Goal: Check status: Check status

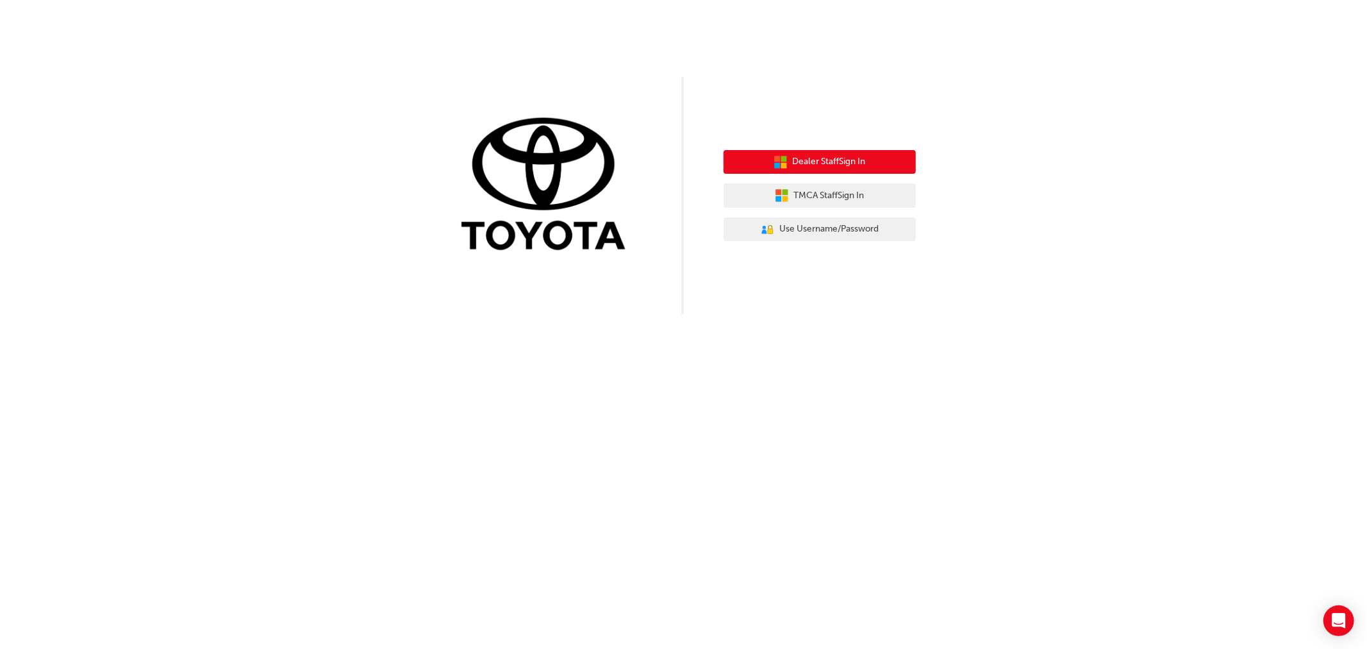
click at [805, 169] on button "Dealer Staff Sign In" at bounding box center [820, 162] width 192 height 24
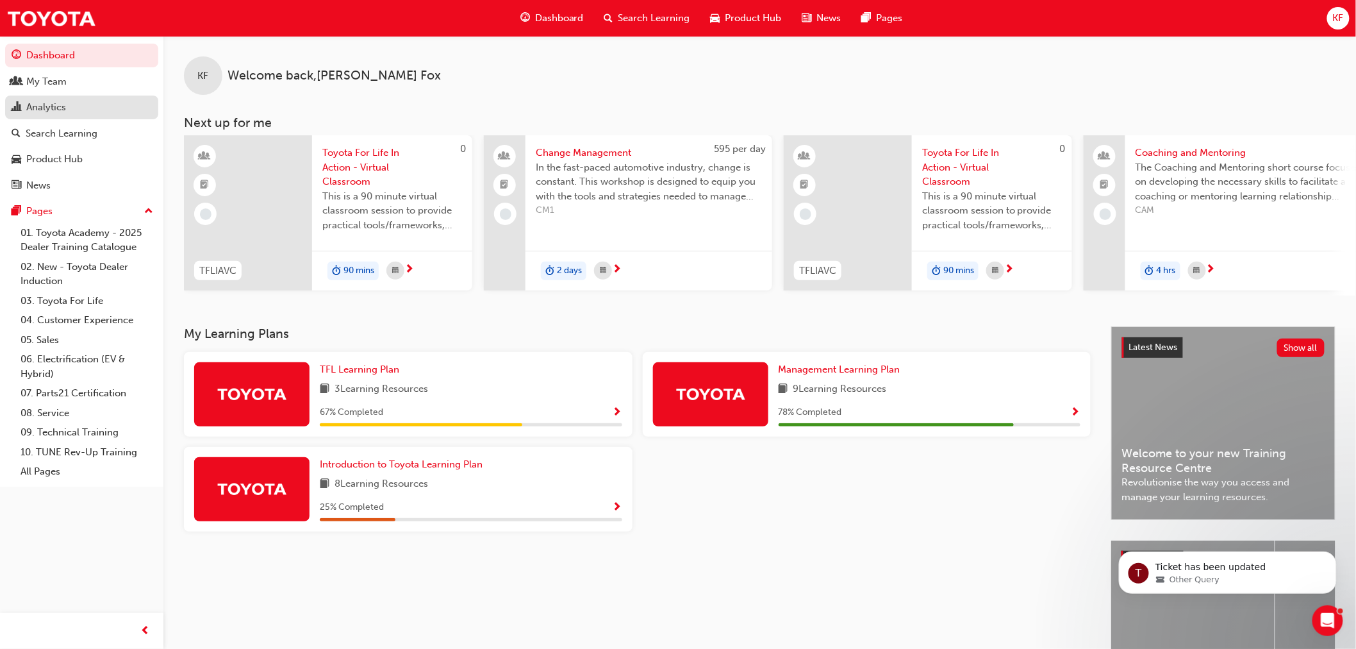
click at [37, 106] on div "Analytics" at bounding box center [46, 107] width 40 height 15
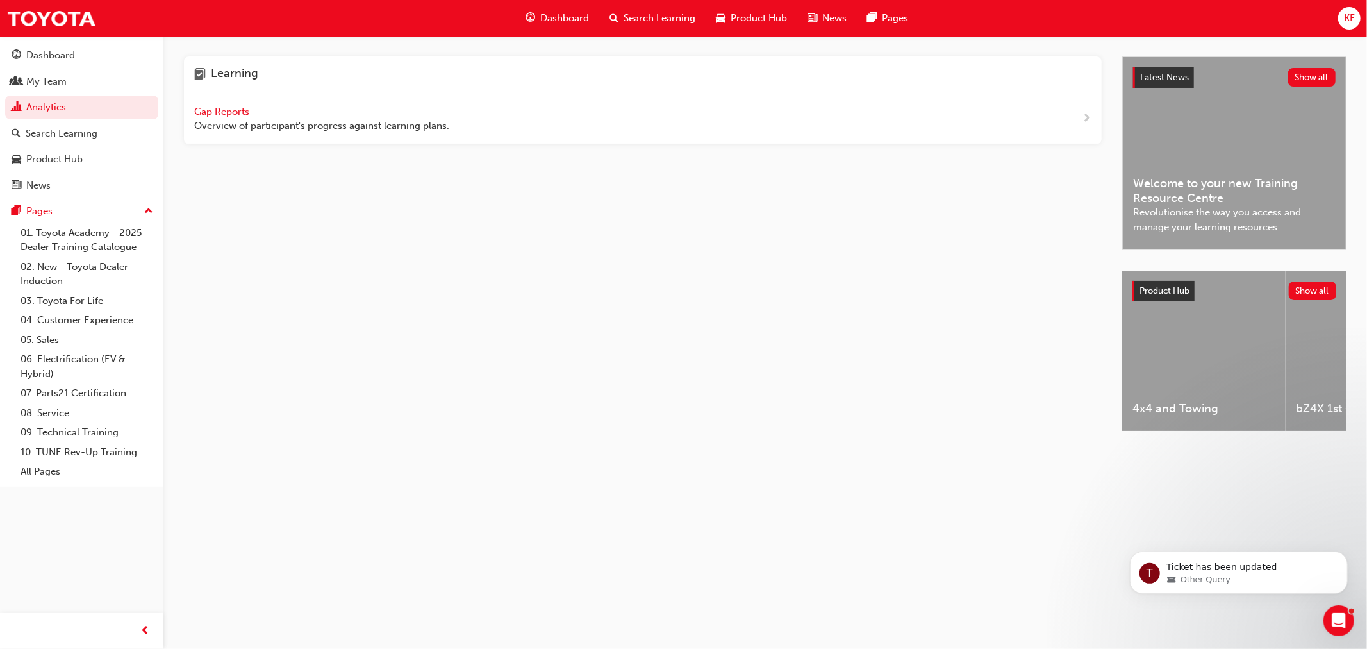
click at [233, 117] on span "Gap Reports" at bounding box center [223, 112] width 58 height 12
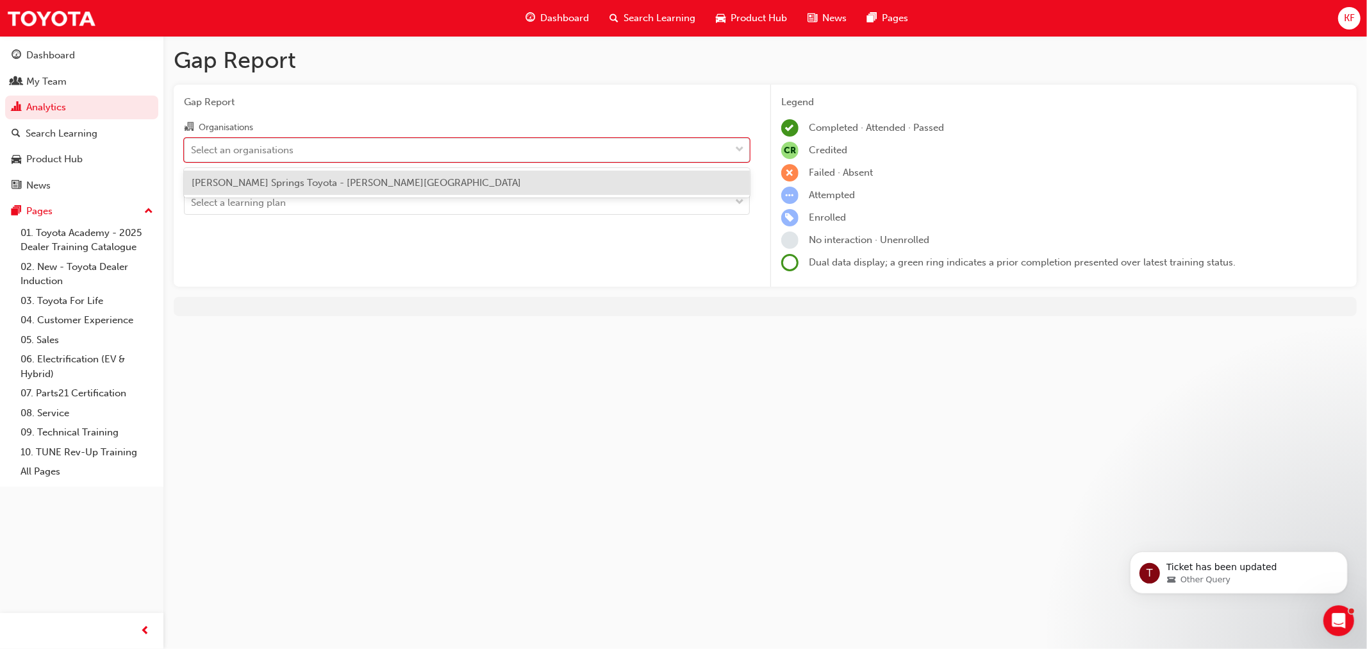
click at [263, 156] on div "Select an organisations" at bounding box center [242, 149] width 103 height 15
click at [192, 154] on input "Organisations option Alice Springs Toyota - ALICE SPRINGS focused, 1 of 1. 1 re…" at bounding box center [191, 149] width 1 height 11
click at [265, 177] on span "Alice Springs Toyota - ALICE SPRINGS" at bounding box center [357, 183] width 330 height 12
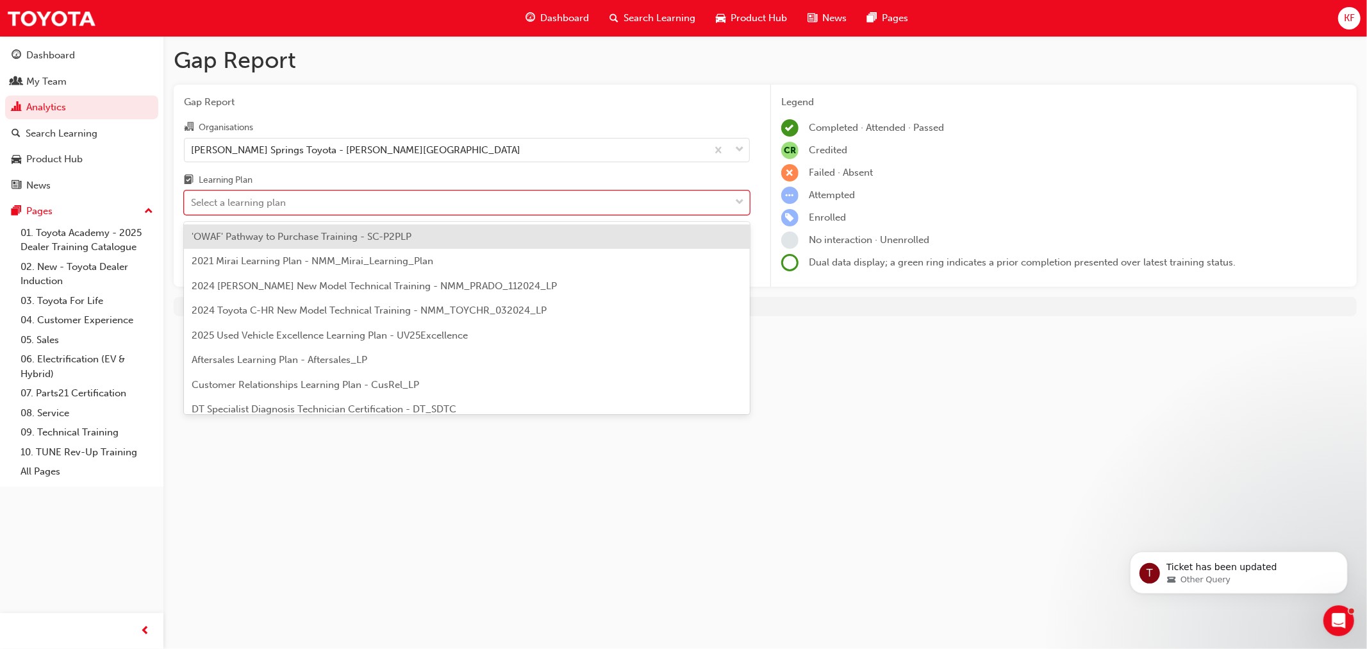
click at [267, 206] on div "Select a learning plan" at bounding box center [238, 203] width 95 height 15
click at [192, 206] on input "Learning Plan option 'OWAF' Pathway to Purchase Training - SC-P2PLP focused, 1 …" at bounding box center [191, 202] width 1 height 11
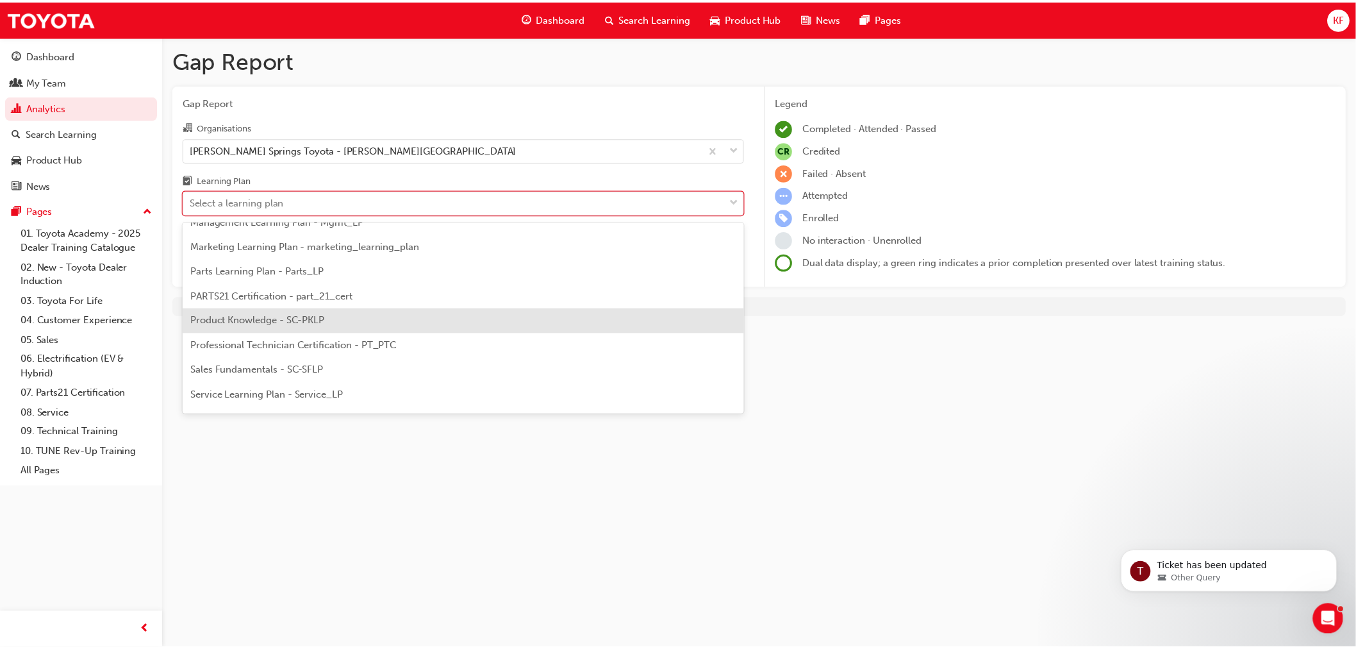
scroll to position [356, 0]
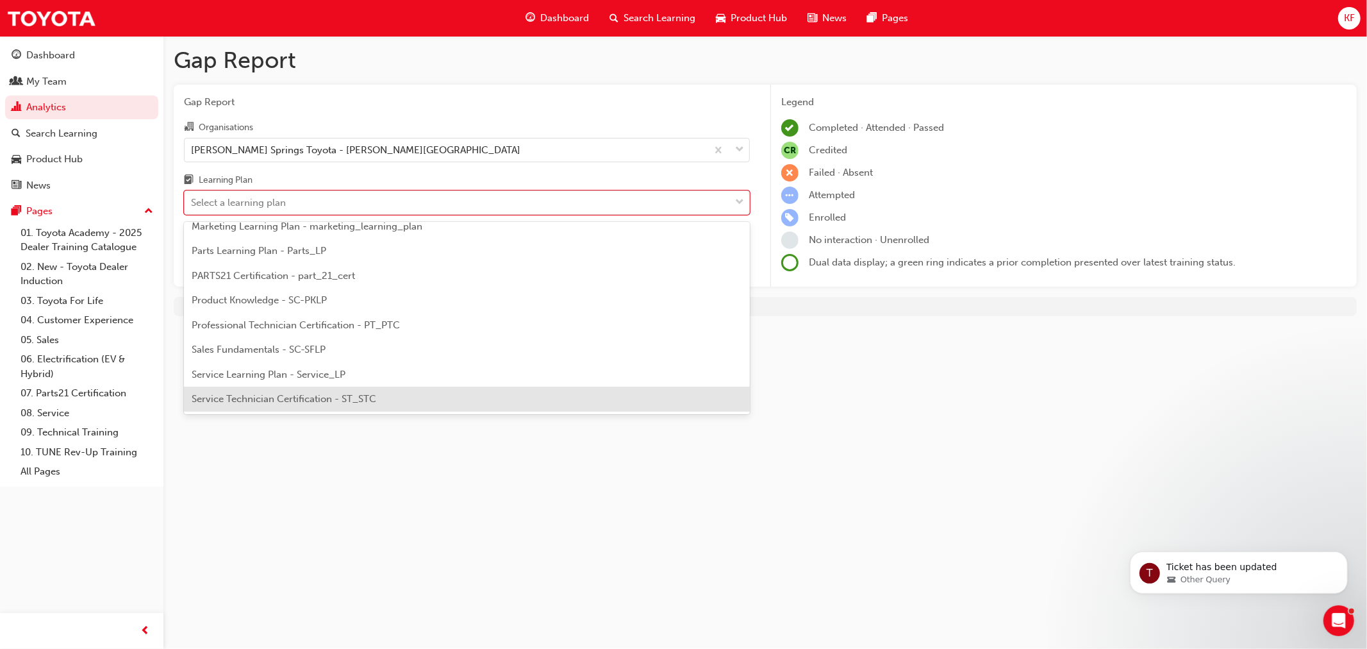
click at [337, 400] on span "Service Technician Certification - ST_STC" at bounding box center [284, 399] width 185 height 12
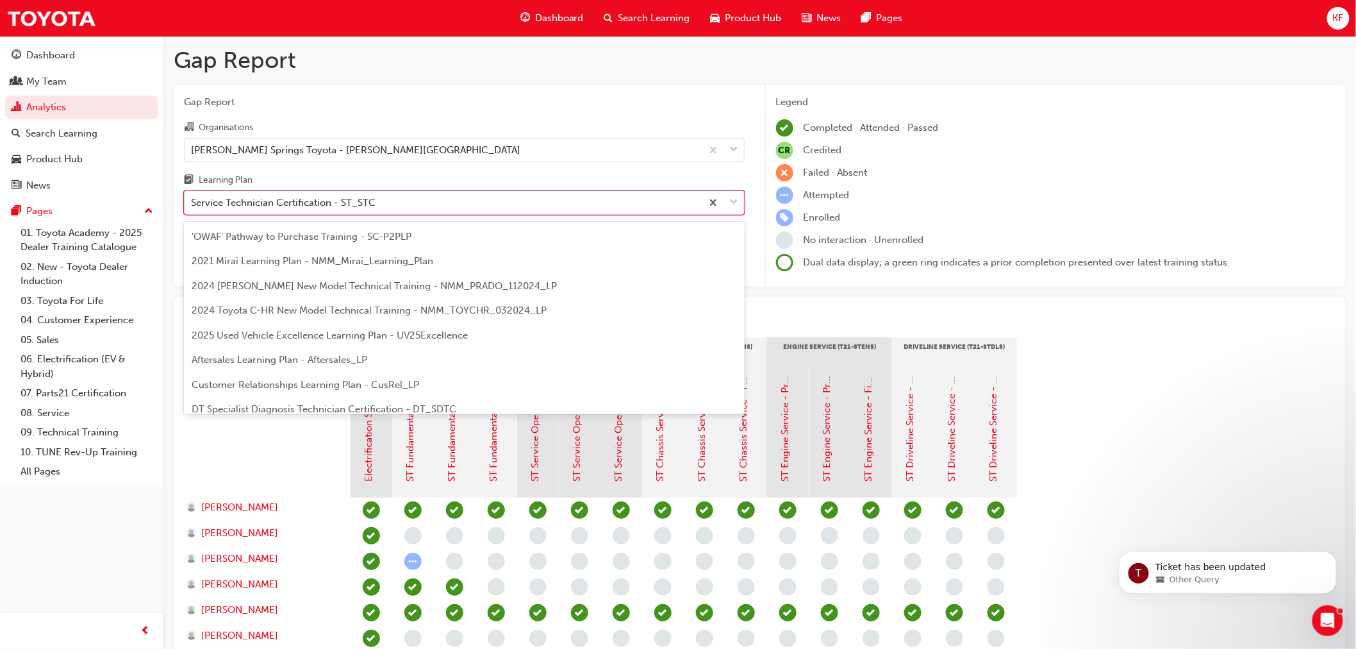
click at [271, 203] on div "Service Technician Certification - ST_STC" at bounding box center [283, 203] width 185 height 15
click at [192, 203] on input "Learning Plan option Service Technician Certification - ST_STC, selected. optio…" at bounding box center [191, 202] width 1 height 11
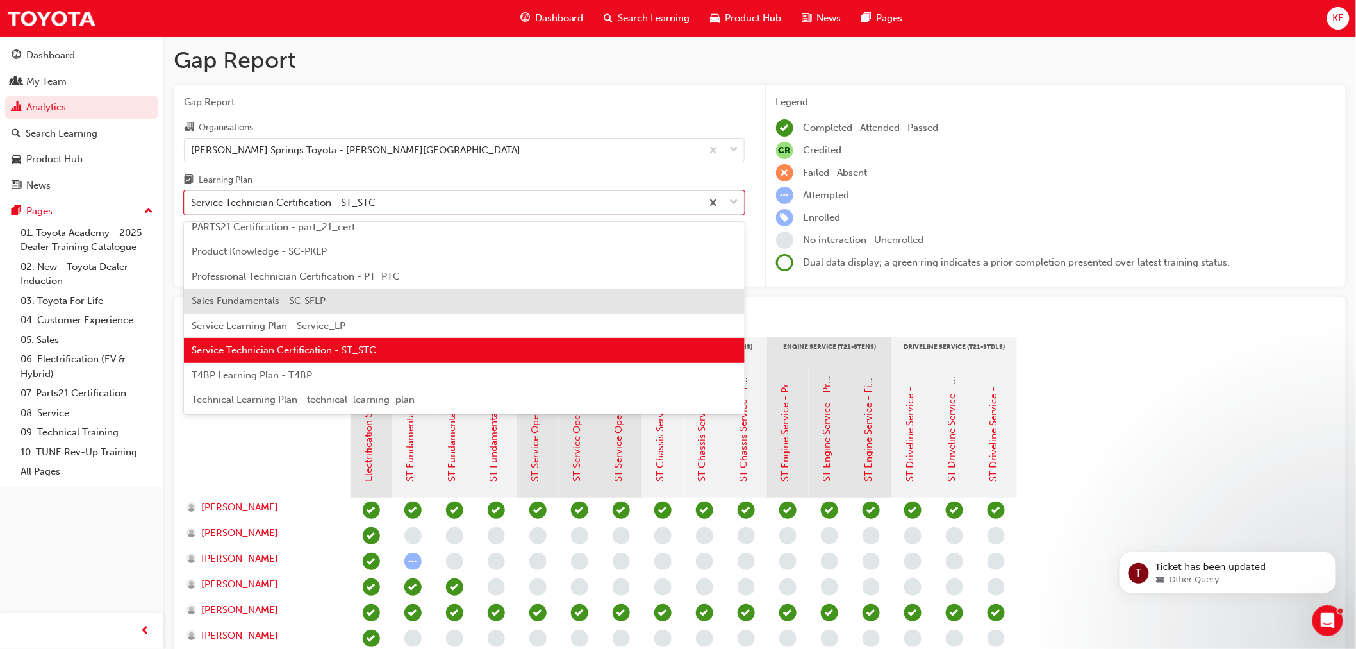
scroll to position [338, 0]
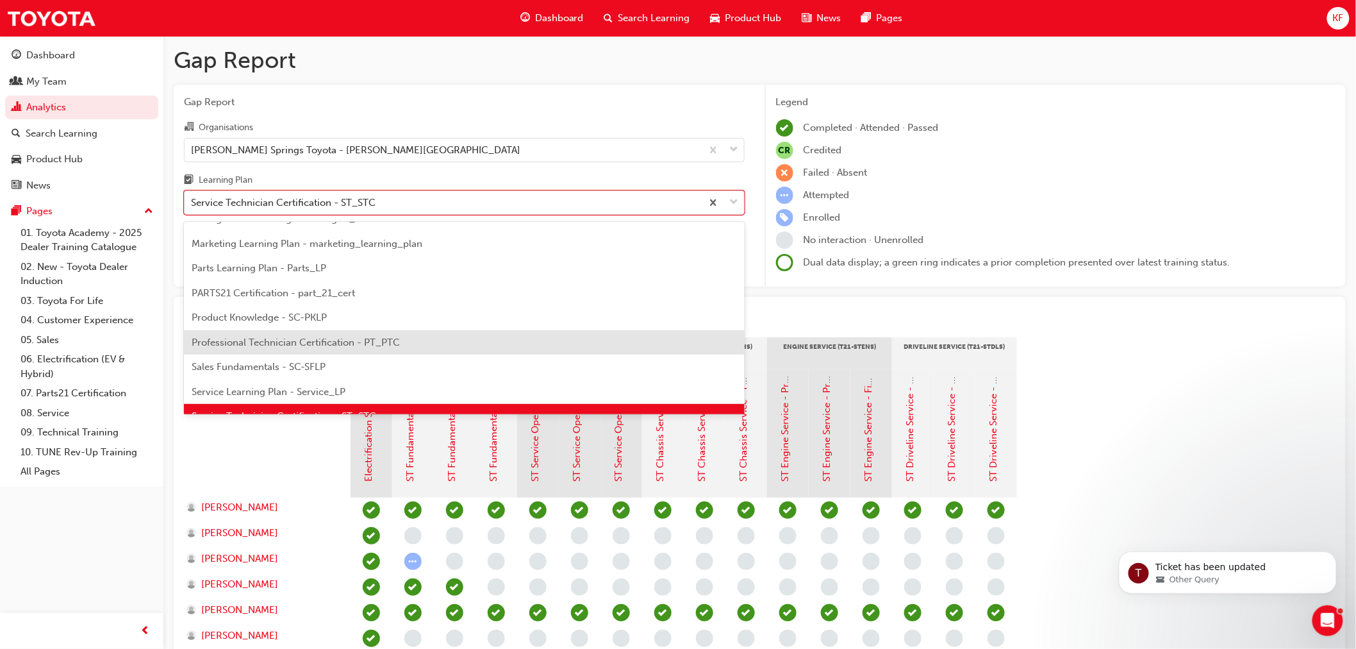
click at [312, 340] on span "Professional Technician Certification - PT_PTC" at bounding box center [296, 343] width 208 height 12
